Goal: Navigation & Orientation: Understand site structure

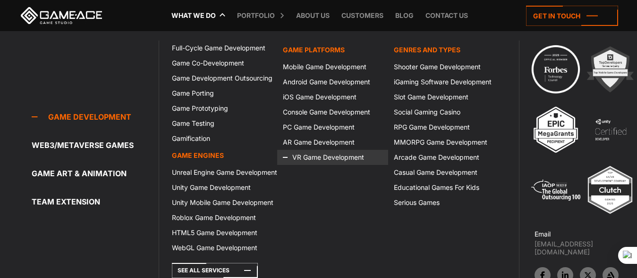
scroll to position [566, 0]
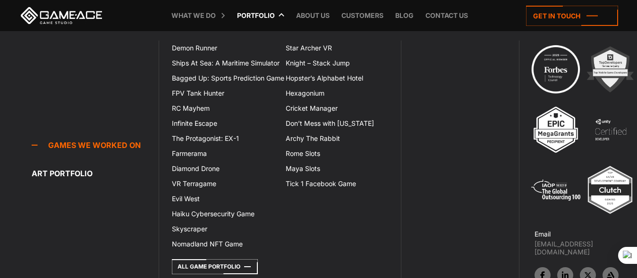
click at [254, 18] on link "Portfolio" at bounding box center [255, 15] width 47 height 31
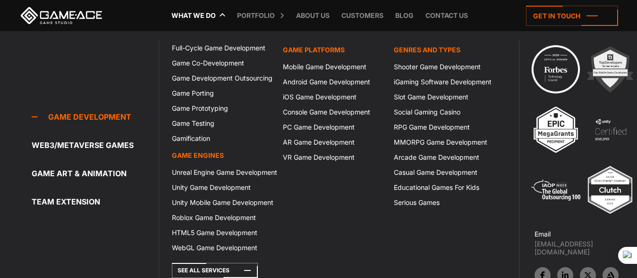
click at [183, 15] on icon at bounding box center [173, 15] width 23 height 31
